Goal: Check status: Check status

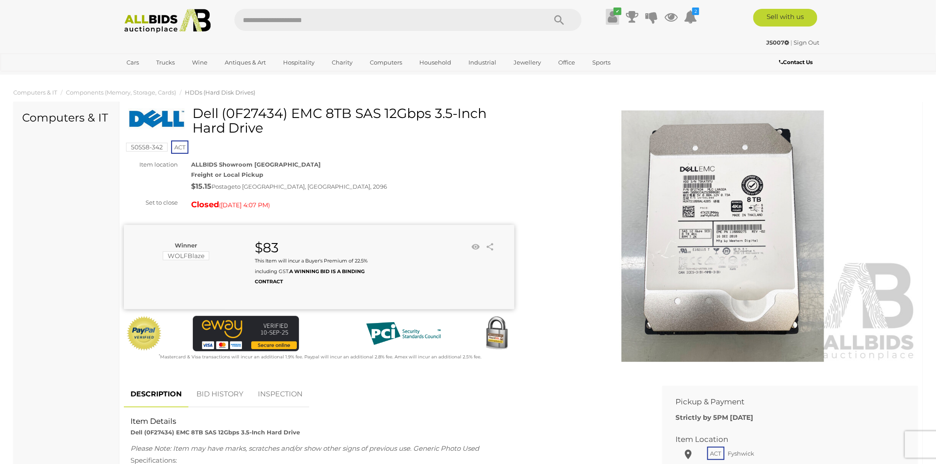
click at [616, 15] on icon "✔" at bounding box center [617, 12] width 8 height 8
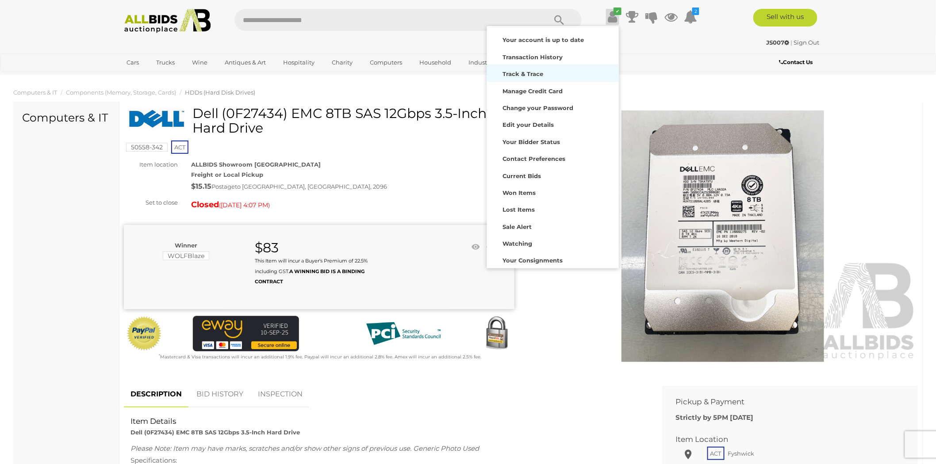
click at [547, 69] on div "Track & Trace" at bounding box center [552, 73] width 127 height 12
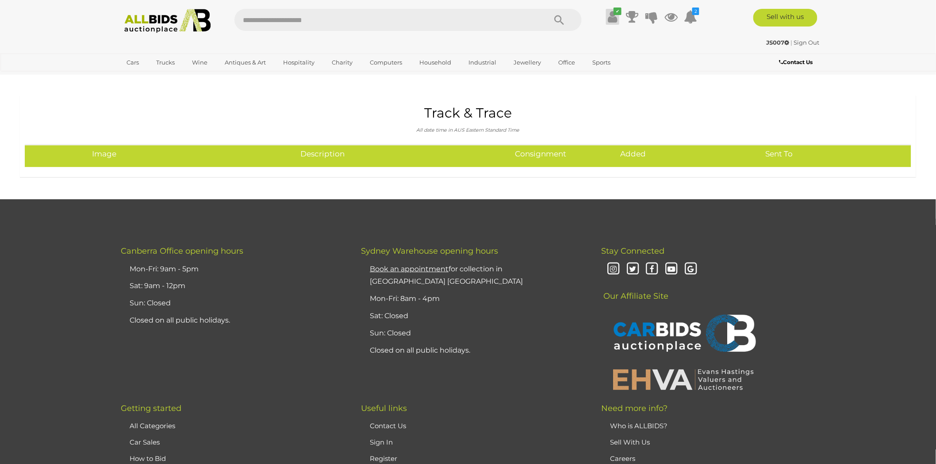
click at [610, 20] on icon at bounding box center [612, 17] width 9 height 16
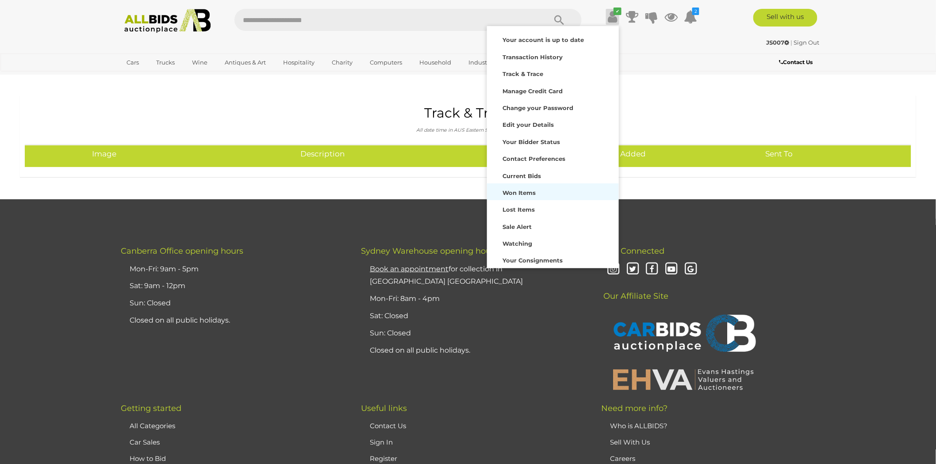
click at [523, 191] on strong "Won Items" at bounding box center [518, 192] width 33 height 7
